Goal: Navigation & Orientation: Find specific page/section

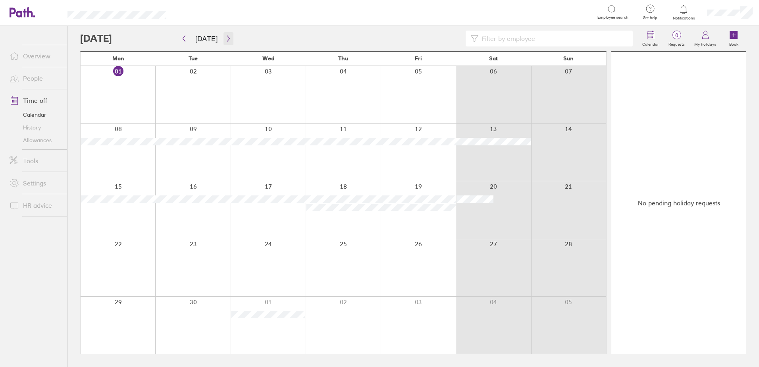
click at [226, 39] on icon "button" at bounding box center [229, 38] width 6 height 6
click at [224, 42] on button "button" at bounding box center [229, 38] width 10 height 13
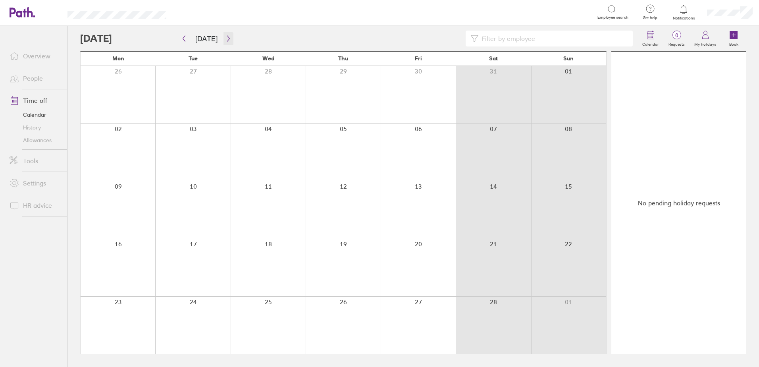
click at [224, 42] on button "button" at bounding box center [229, 38] width 10 height 13
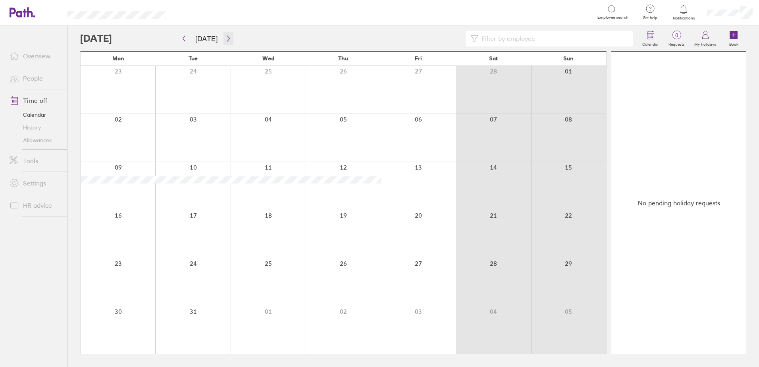
click at [224, 42] on button "button" at bounding box center [229, 38] width 10 height 13
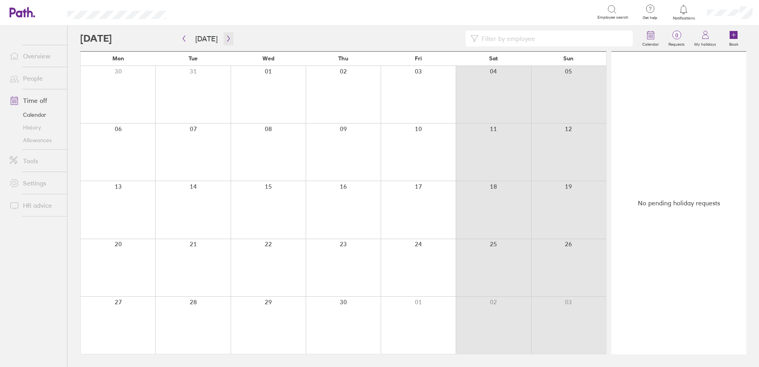
click at [224, 42] on button "button" at bounding box center [229, 38] width 10 height 13
click at [34, 78] on link "People" at bounding box center [35, 78] width 64 height 16
